Goal: Information Seeking & Learning: Learn about a topic

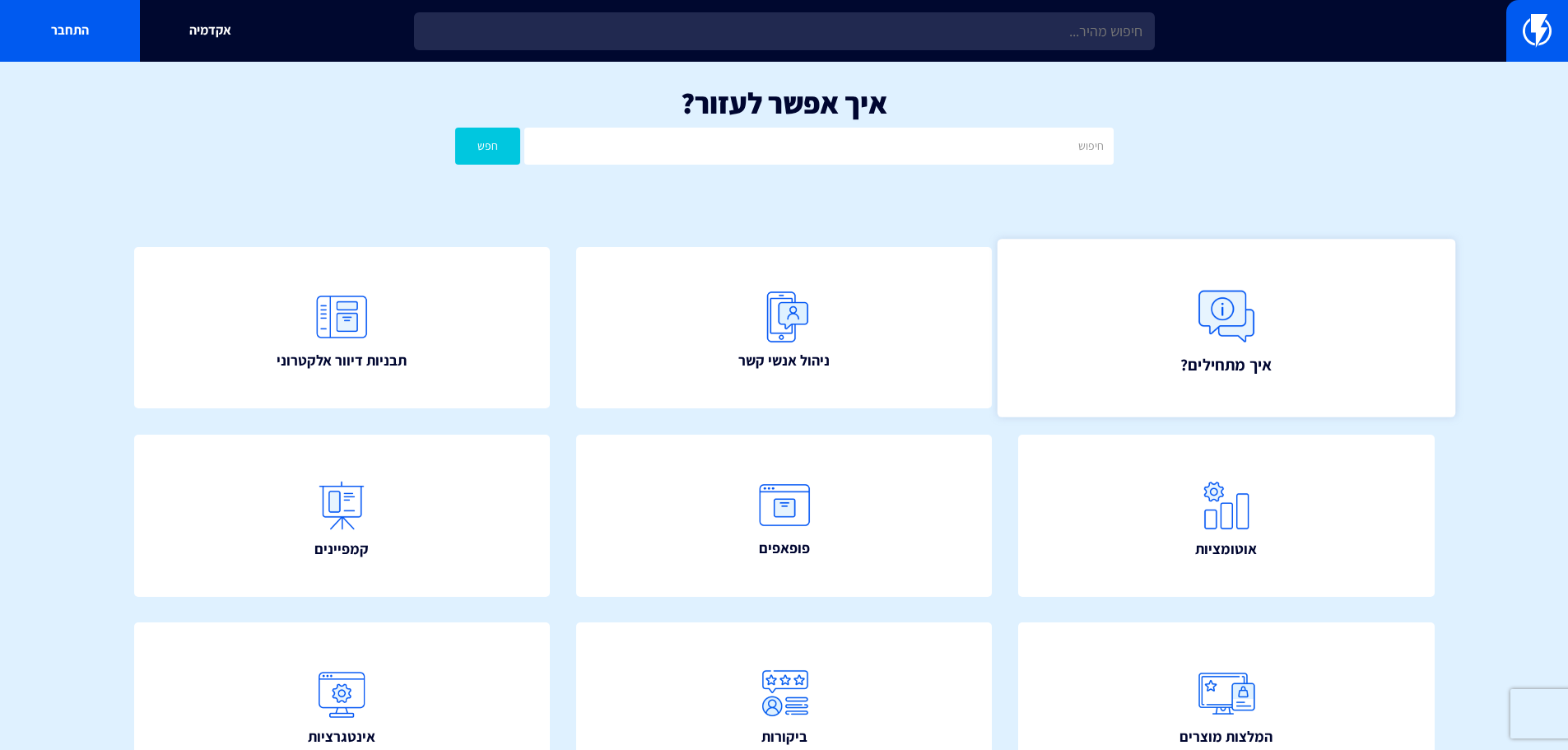
click at [1241, 341] on img at bounding box center [1226, 316] width 72 height 72
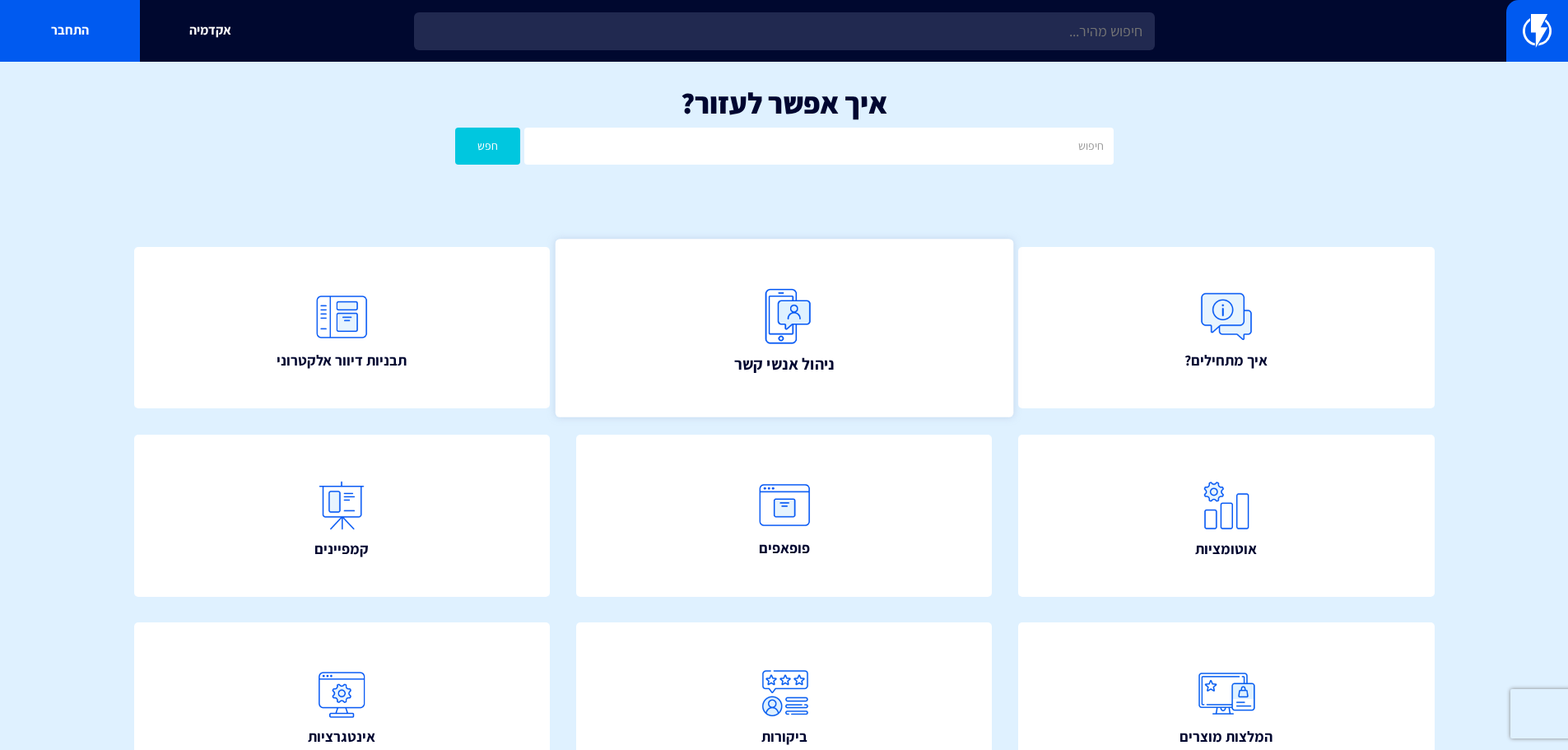
click at [796, 319] on img at bounding box center [784, 316] width 72 height 72
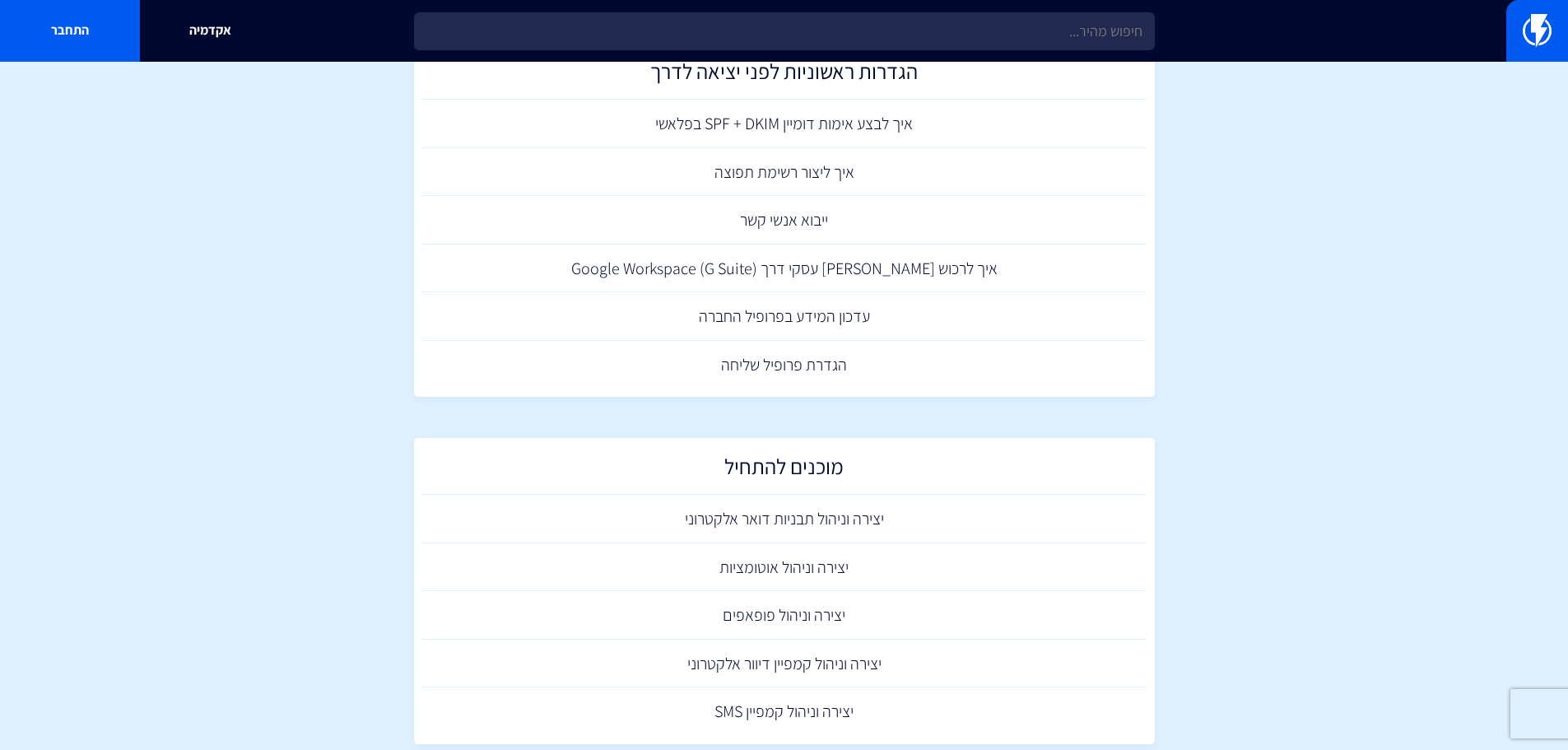
scroll to position [830, 0]
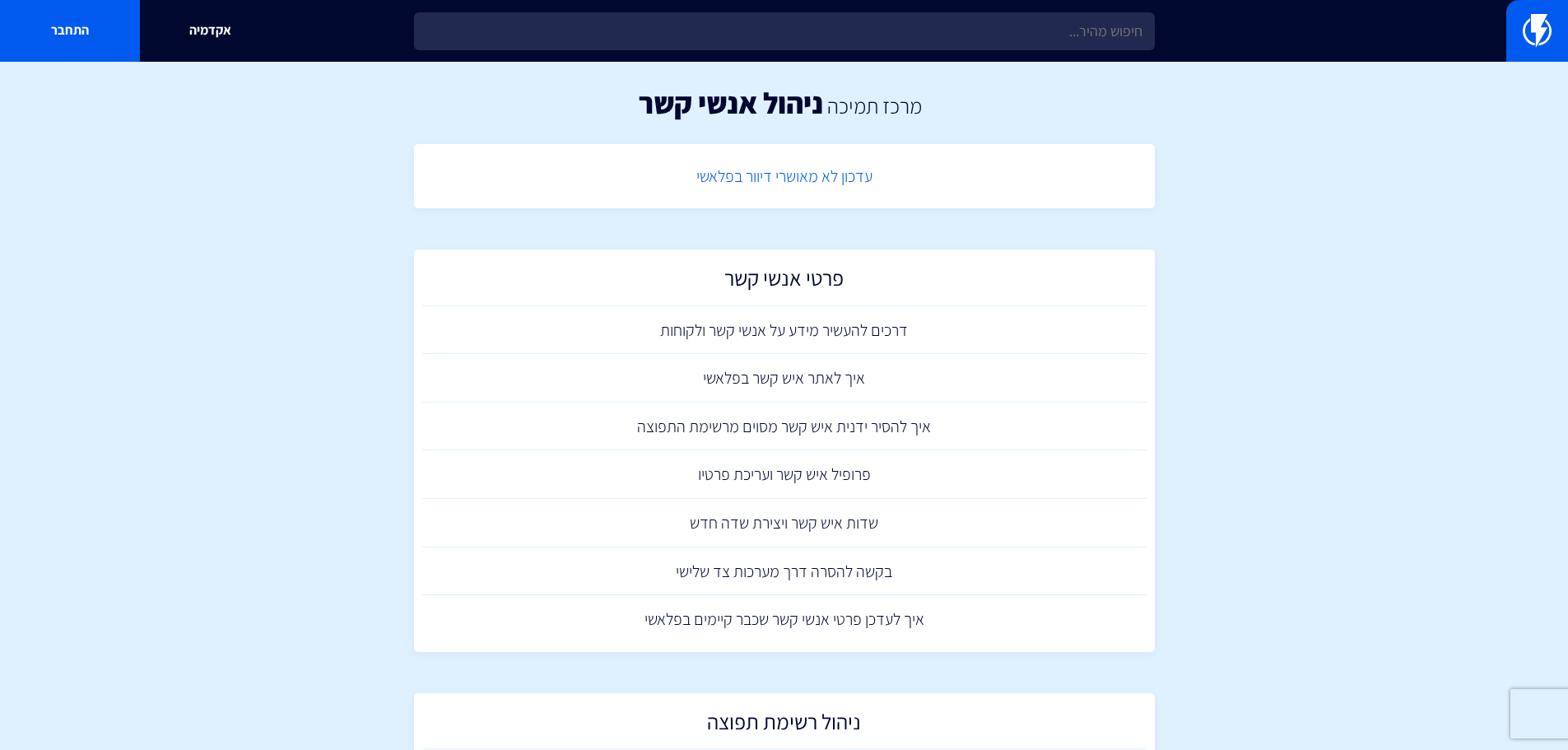
click at [793, 181] on link "עדכון לא מאושרי דיוור בפלאשי" at bounding box center [784, 176] width 724 height 49
click at [804, 281] on h2 "פרטי אנשי קשר" at bounding box center [784, 282] width 708 height 32
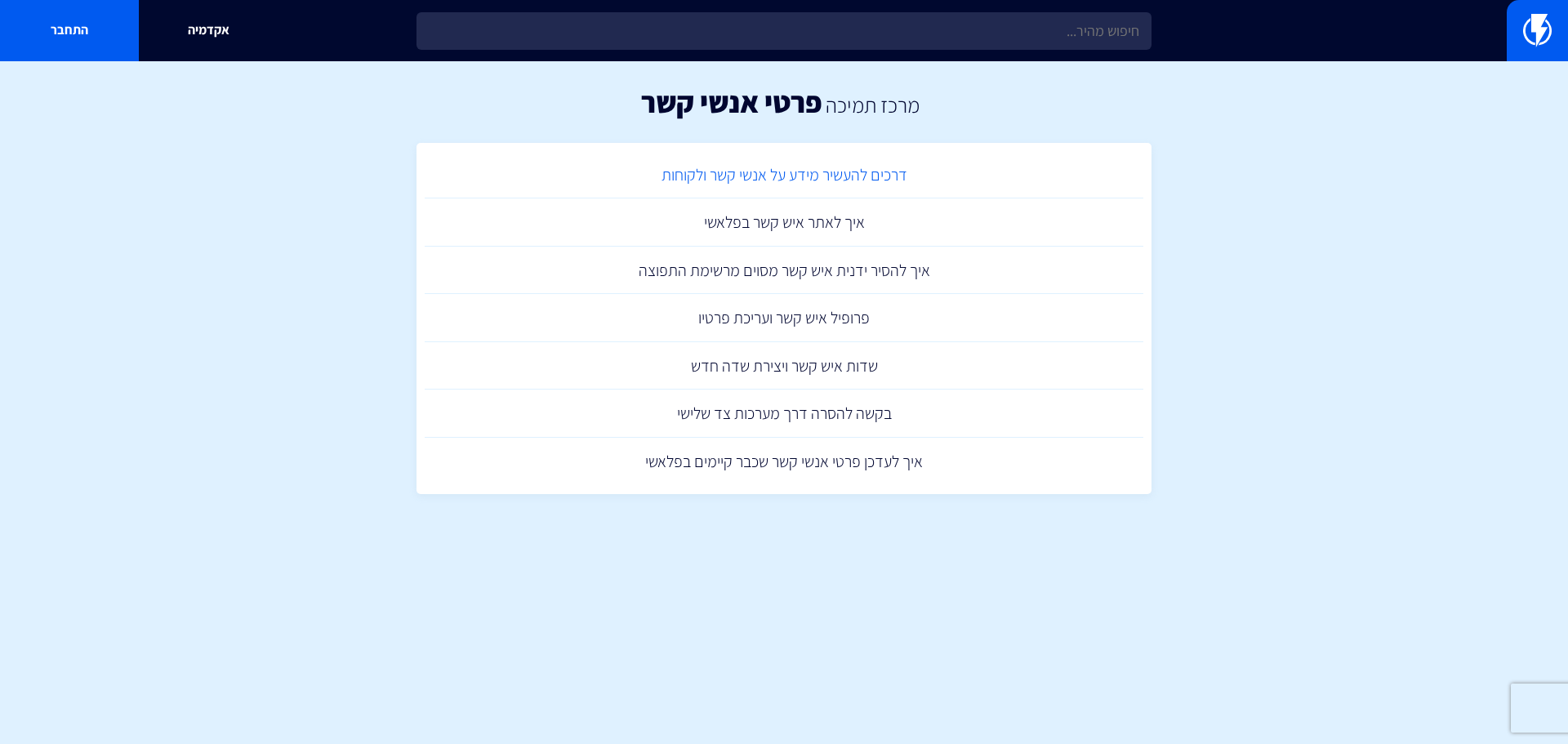
click at [853, 178] on link "דרכים להעשיר מידע על אנשי קשר ולקוחות" at bounding box center [784, 175] width 718 height 48
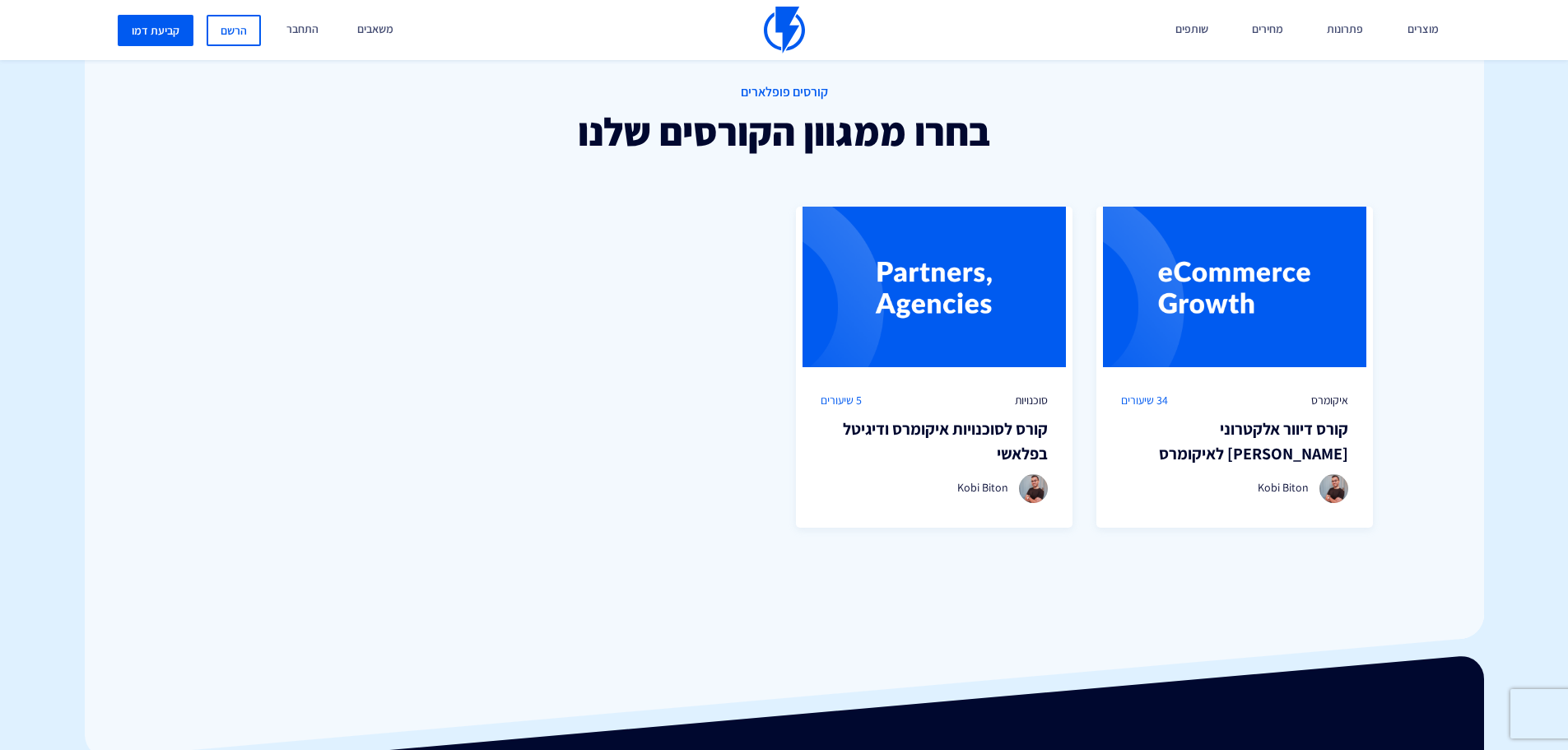
scroll to position [1153, 0]
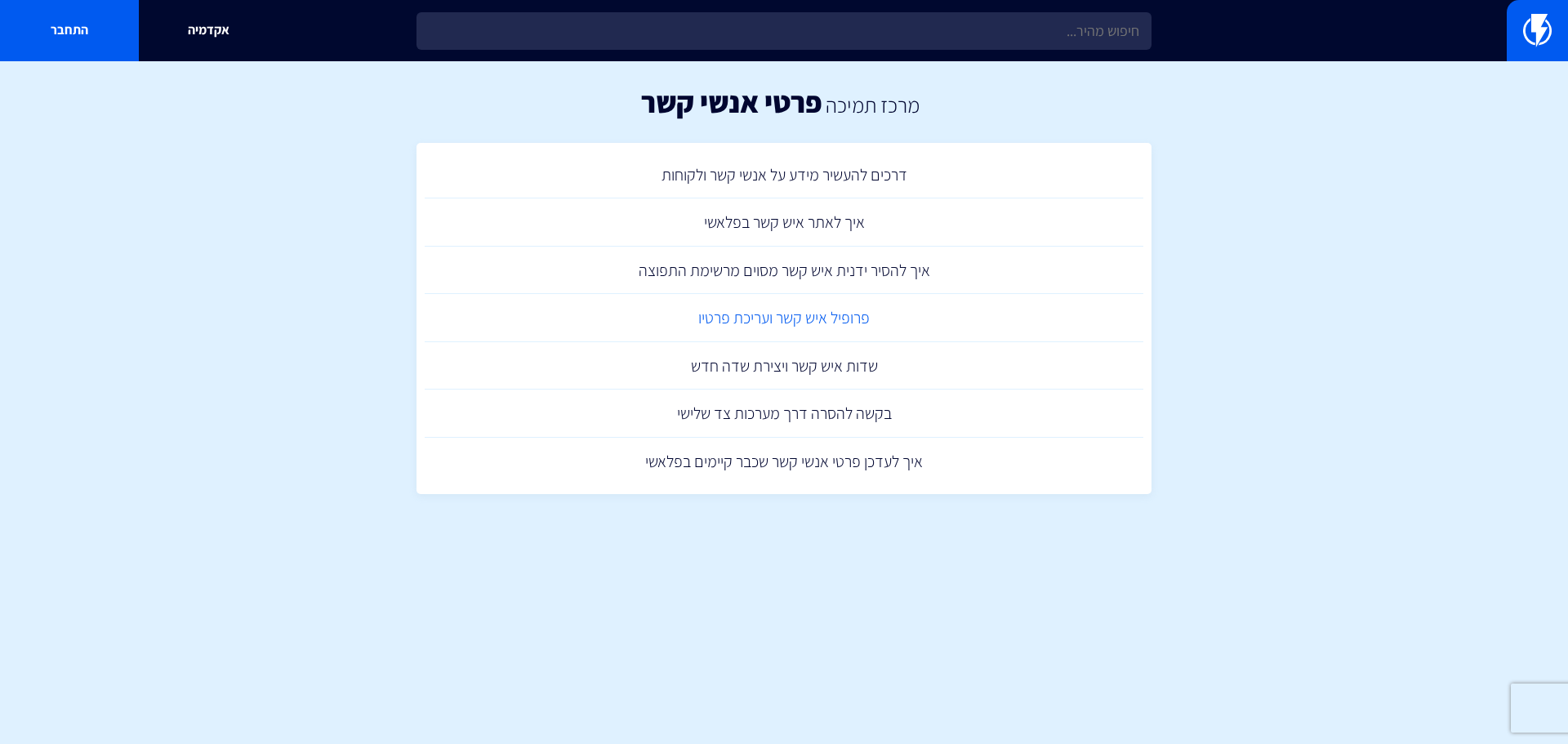
click at [848, 320] on link "פרופיל איש קשר ועריכת פרטיו" at bounding box center [784, 318] width 718 height 48
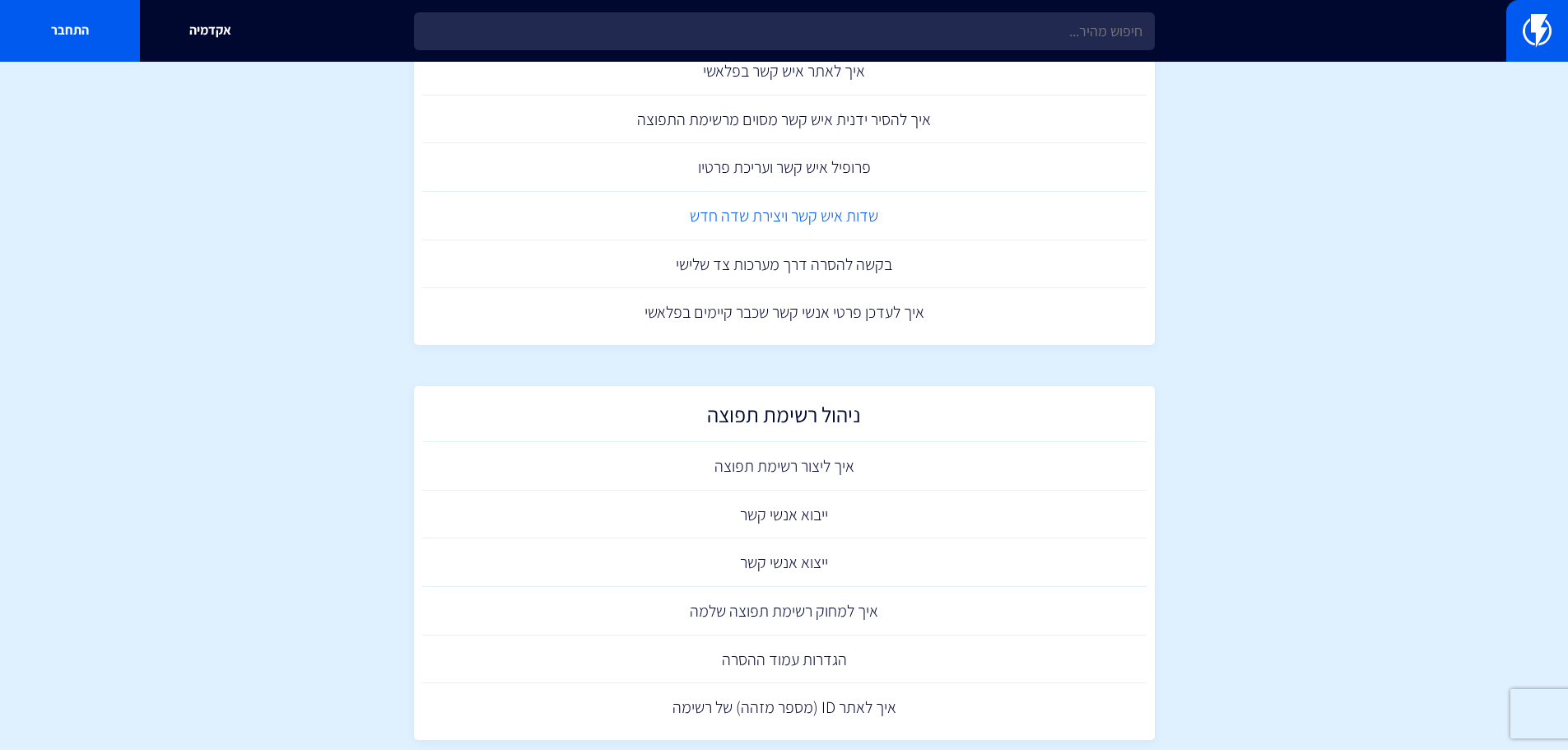
scroll to position [412, 0]
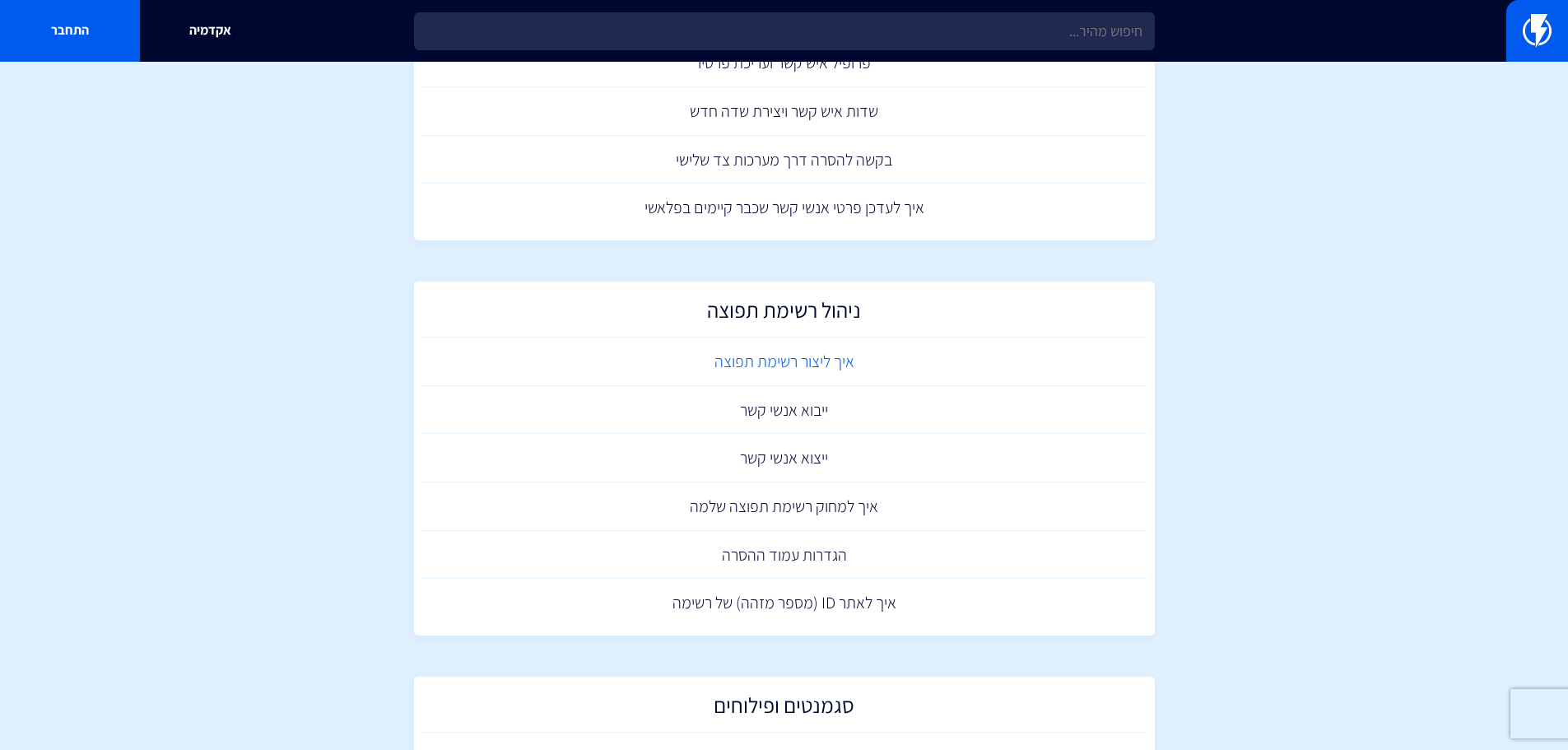
click at [813, 351] on link "איך ליצור רשימת תפוצה" at bounding box center [784, 361] width 724 height 49
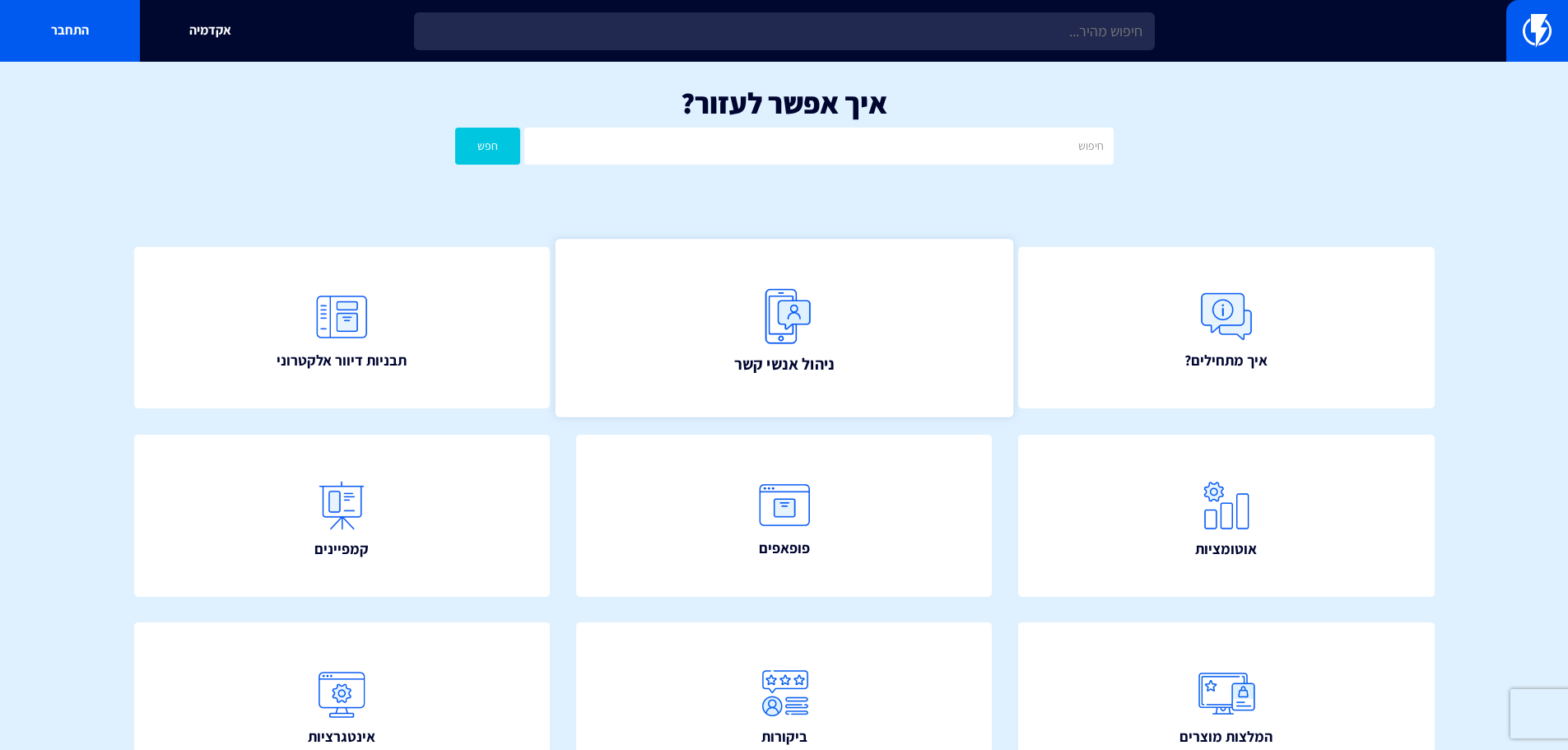
click at [812, 312] on img at bounding box center [784, 316] width 72 height 72
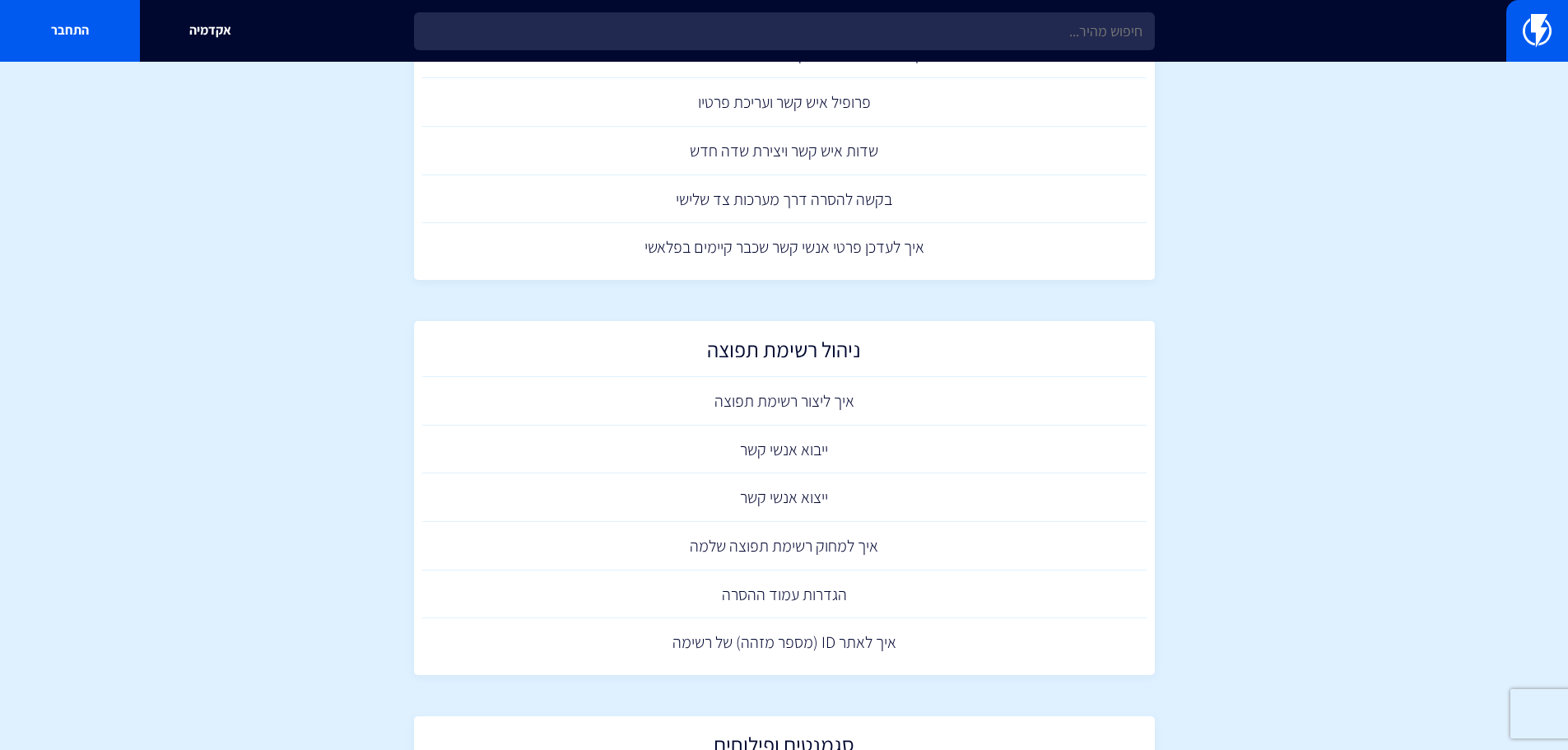
scroll to position [473, 0]
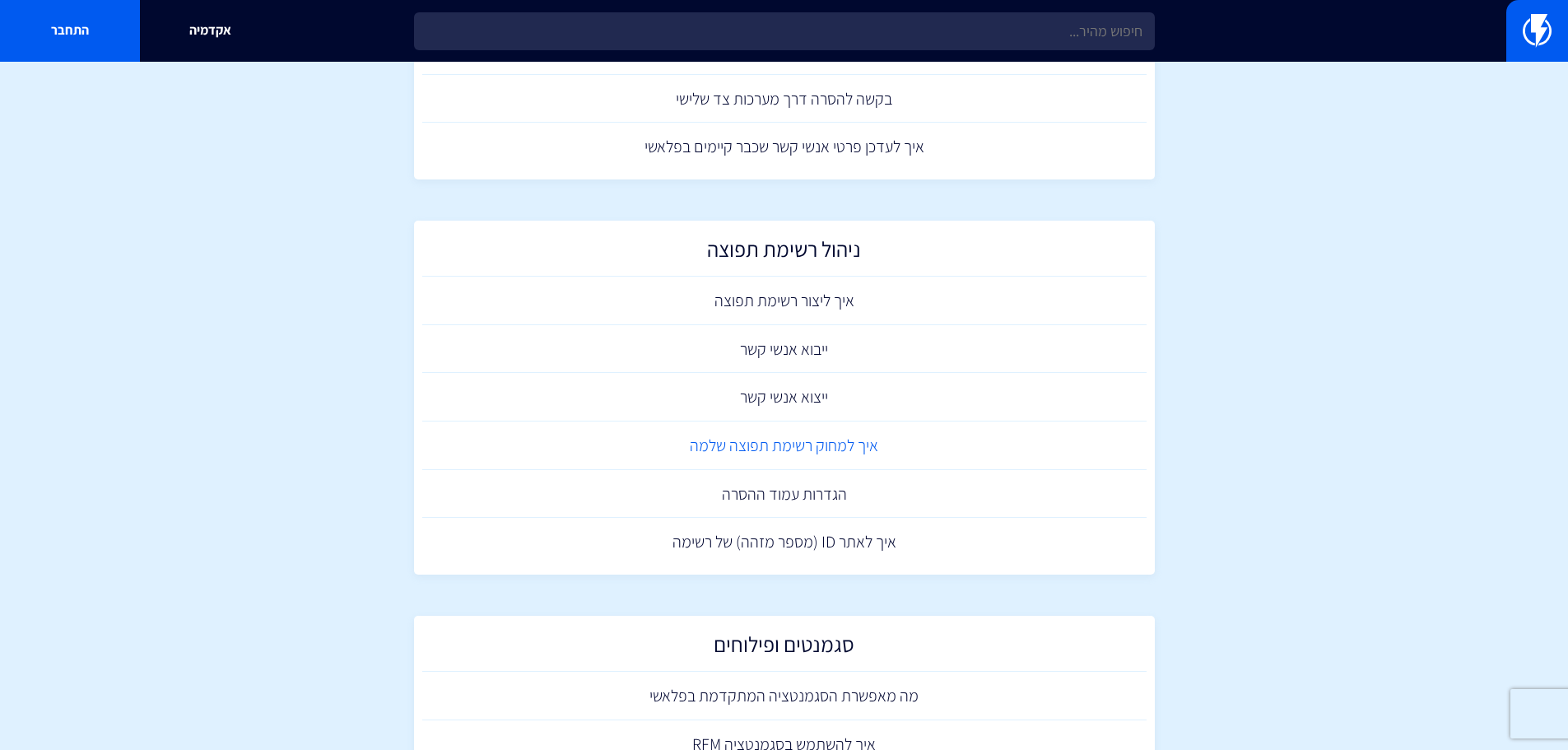
click at [787, 455] on link "איך למחוק רשימת תפוצה שלמה" at bounding box center [784, 446] width 724 height 49
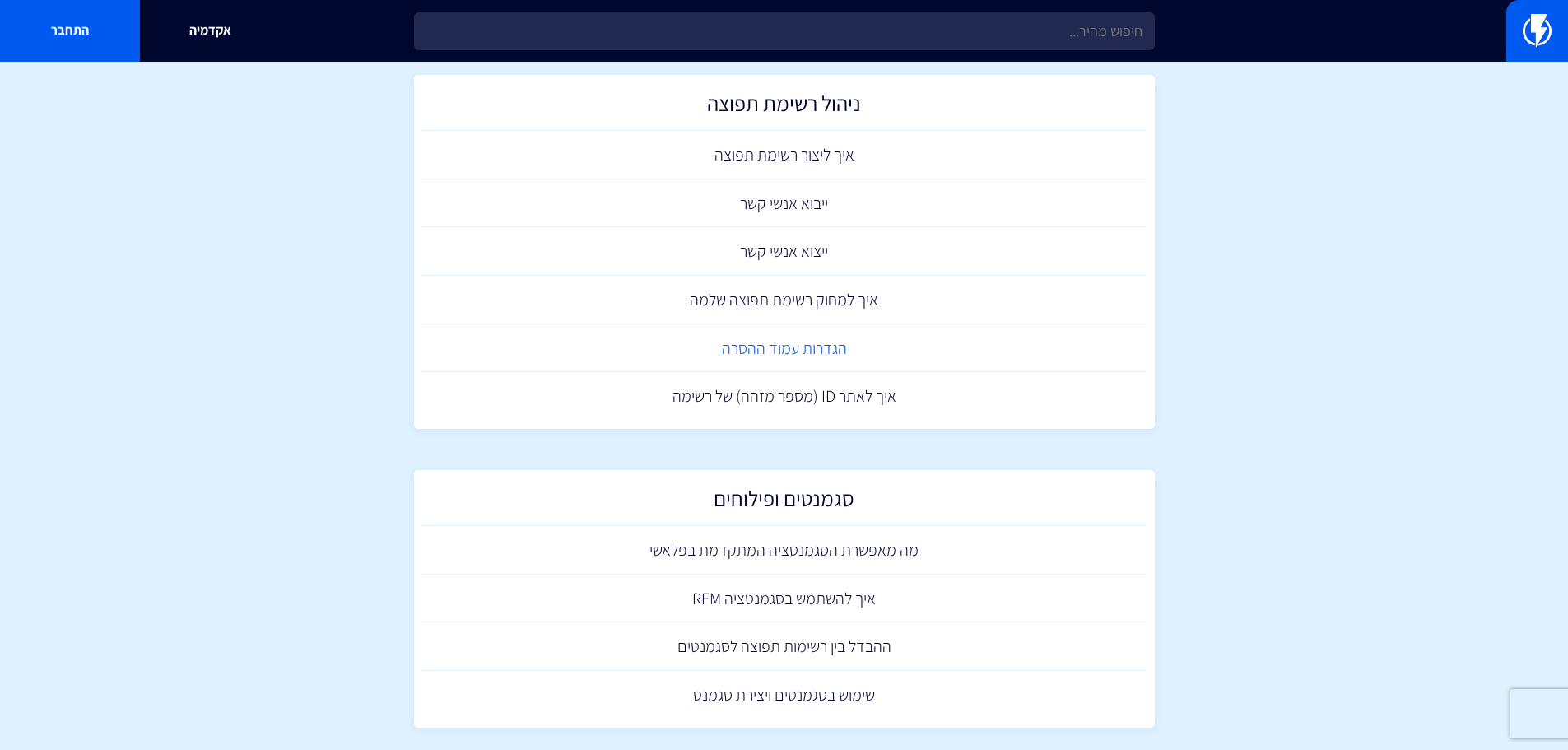
scroll to position [638, 0]
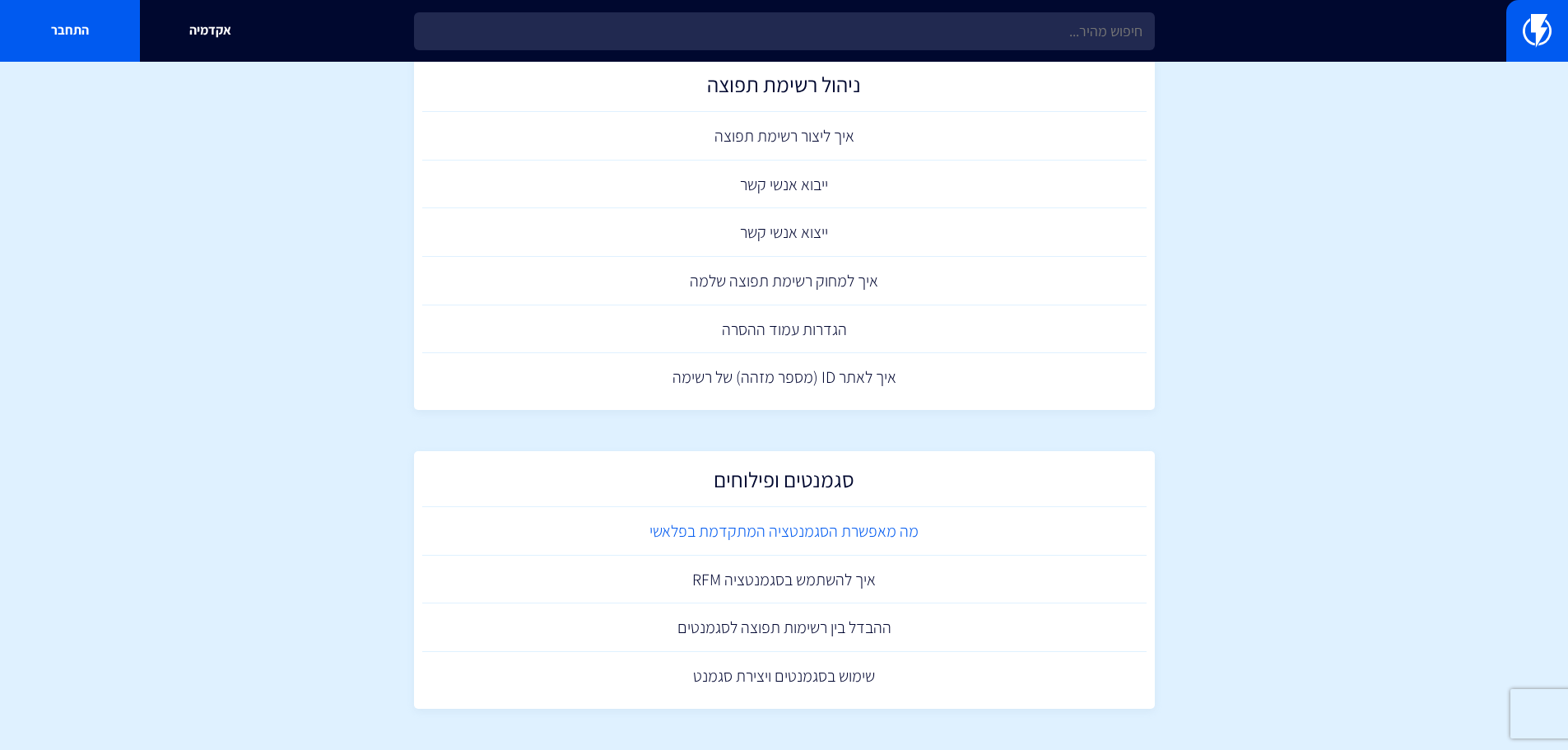
click at [828, 538] on link "מה מאפשרת הסגמנטציה המתקדמת בפלאשי" at bounding box center [784, 531] width 724 height 49
click at [733, 586] on link "איך להשתמש בסגמנטציה RFM" at bounding box center [784, 580] width 724 height 49
